Goal: Navigation & Orientation: Find specific page/section

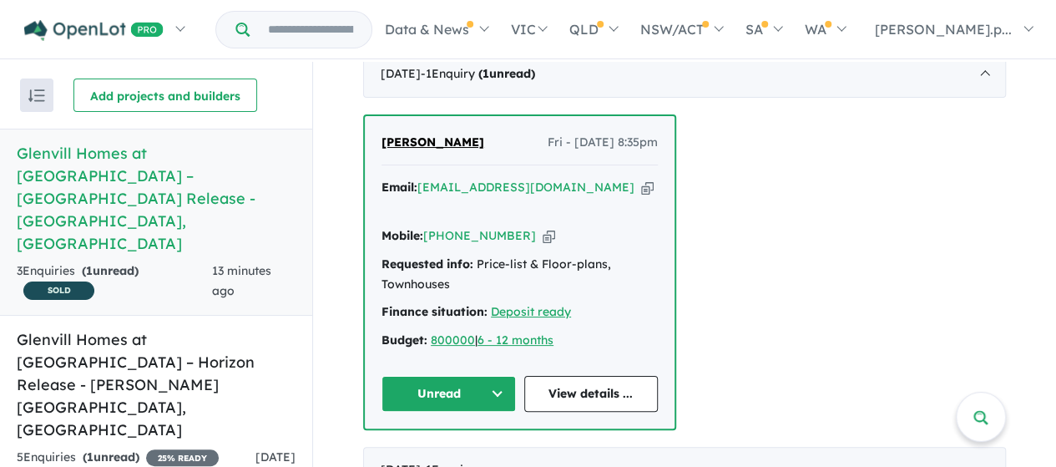
scroll to position [397, 0]
click at [457, 375] on button "Unread" at bounding box center [449, 393] width 134 height 36
click at [422, 452] on button "Assigned" at bounding box center [454, 471] width 145 height 38
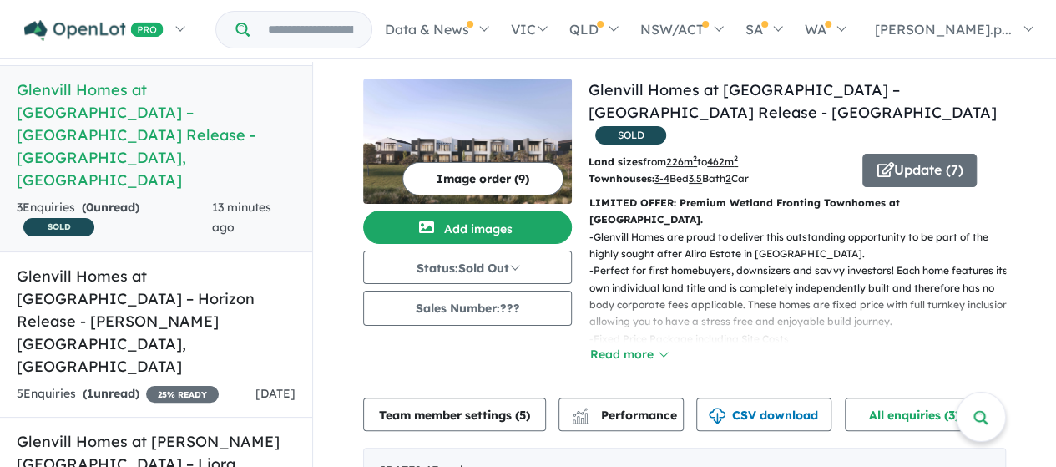
scroll to position [89, 0]
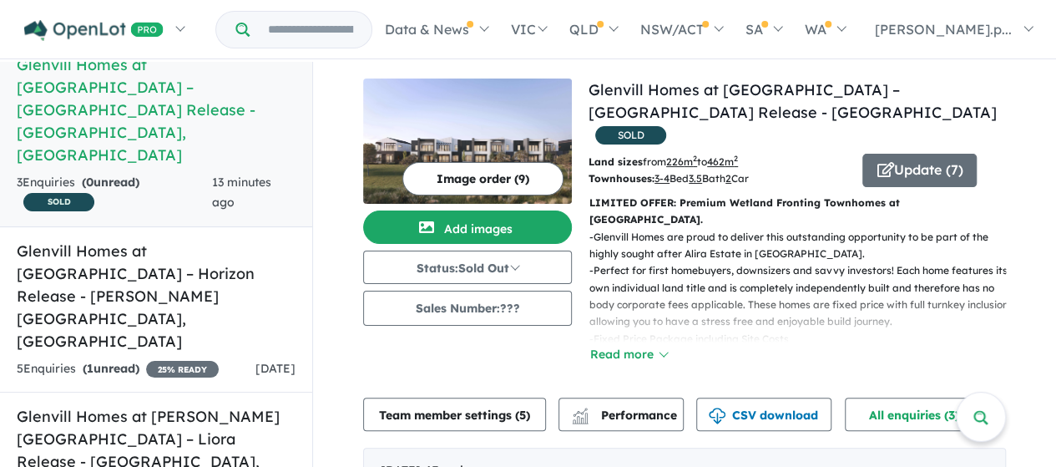
click at [152, 240] on h5 "Glenvill Homes at [GEOGRAPHIC_DATA] – Horizon Release - [PERSON_NAME][GEOGRAPHI…" at bounding box center [156, 296] width 279 height 113
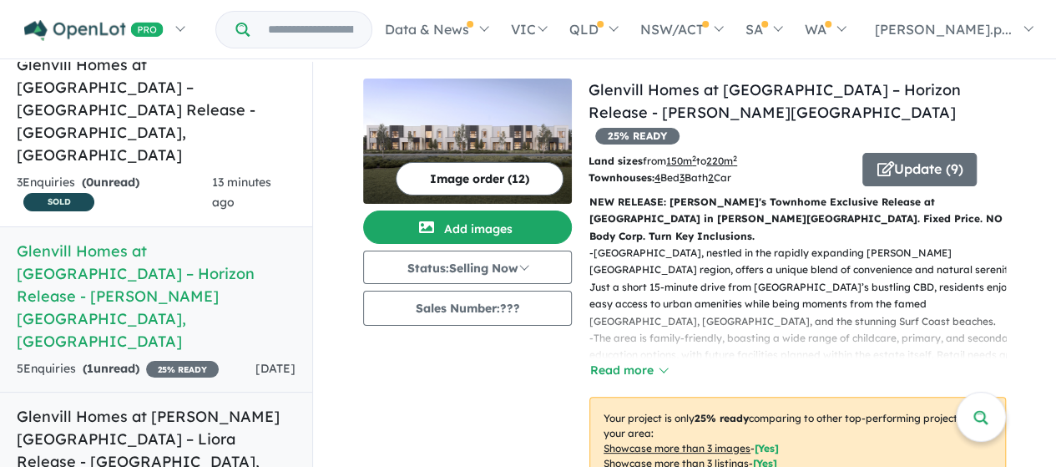
click at [109, 405] on h5 "Glenvill Homes at [PERSON_NAME][GEOGRAPHIC_DATA] – Liora Release - [GEOGRAPHIC_…" at bounding box center [156, 450] width 279 height 90
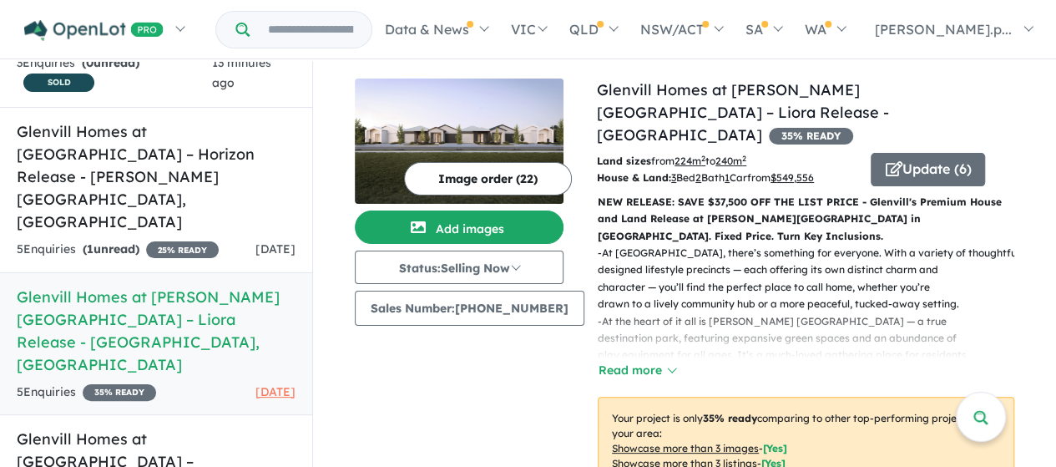
scroll to position [2, 0]
